Goal: Task Accomplishment & Management: Use online tool/utility

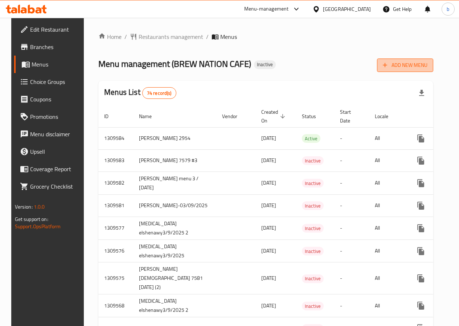
click at [401, 67] on span "Add New Menu" at bounding box center [405, 65] width 45 height 9
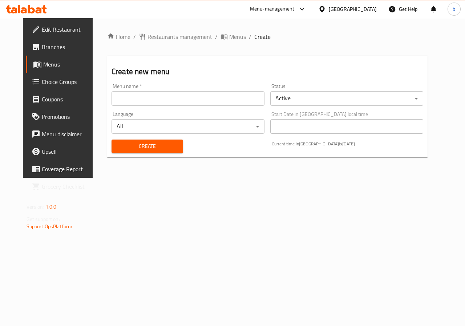
click at [176, 102] on input "text" at bounding box center [187, 98] width 153 height 15
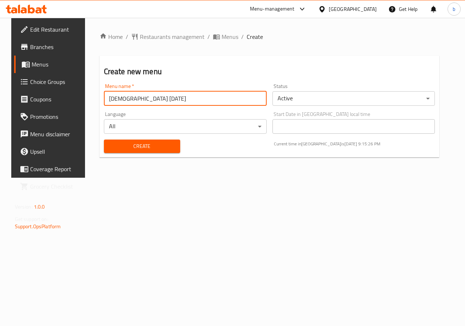
click at [104, 100] on input "basmala 3-9-2025" at bounding box center [185, 98] width 163 height 15
type input ".3basmala 3-9-2025"
click at [337, 98] on body "​ Menu-management Egypt Get Help b Edit Restaurant Branches Menus Choice Groups…" at bounding box center [232, 172] width 465 height 308
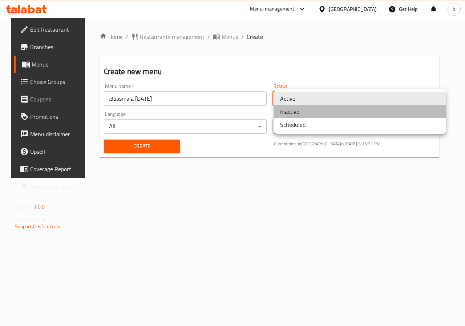
click at [329, 114] on li "Inactive" at bounding box center [360, 111] width 172 height 13
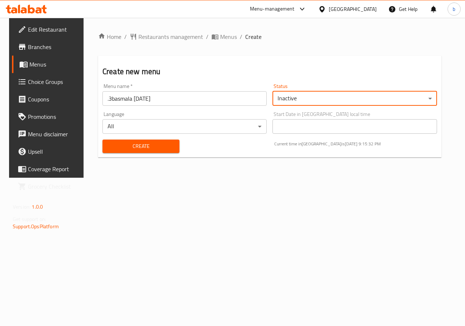
click at [147, 144] on span "Create" at bounding box center [140, 146] width 65 height 9
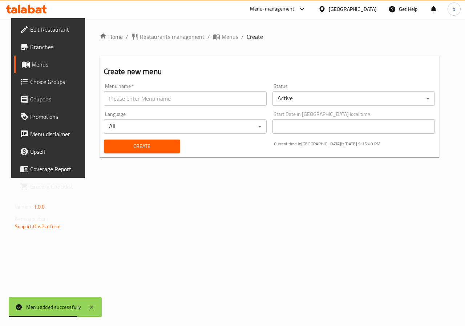
click at [33, 68] on span "Menus" at bounding box center [58, 64] width 52 height 9
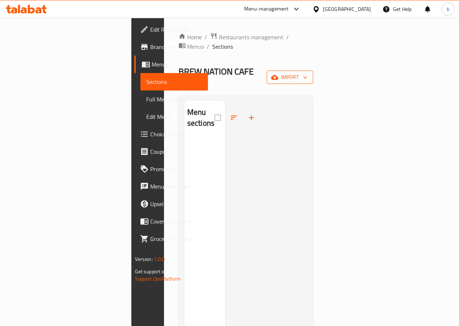
click at [308, 73] on span "import" at bounding box center [290, 77] width 35 height 9
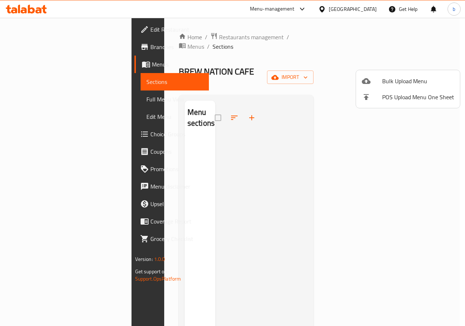
click at [446, 46] on div at bounding box center [232, 163] width 465 height 326
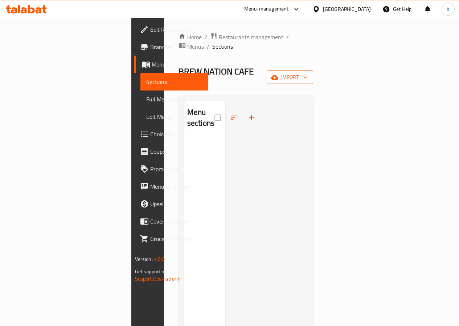
click at [308, 73] on span "import" at bounding box center [290, 77] width 35 height 9
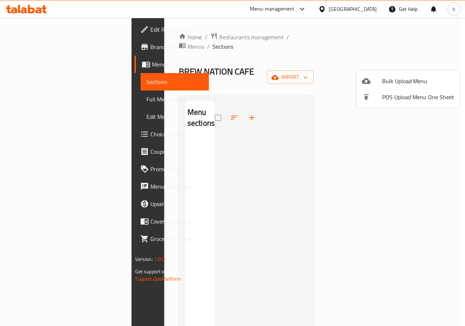
click at [408, 85] on span "Bulk Upload Menu" at bounding box center [418, 81] width 72 height 9
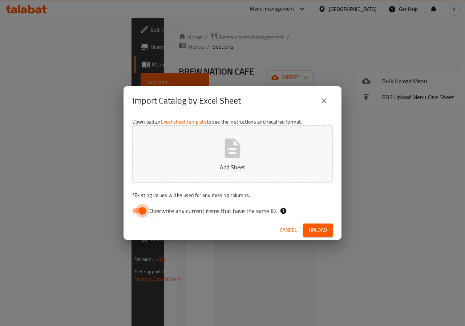
click at [140, 210] on input "Overwrite any current items that have the same ID." at bounding box center [142, 211] width 41 height 14
checkbox input "false"
click at [197, 162] on button "Add Sheet" at bounding box center [232, 153] width 200 height 57
click at [326, 232] on span "Upload" at bounding box center [318, 229] width 18 height 9
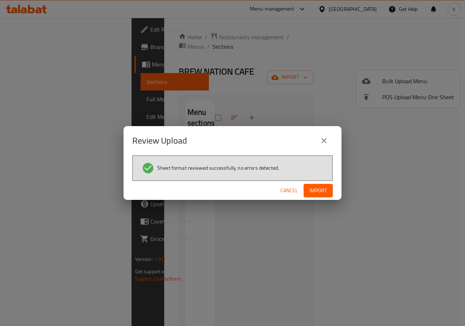
click at [324, 191] on span "Import" at bounding box center [317, 190] width 17 height 9
